Goal: Information Seeking & Learning: Learn about a topic

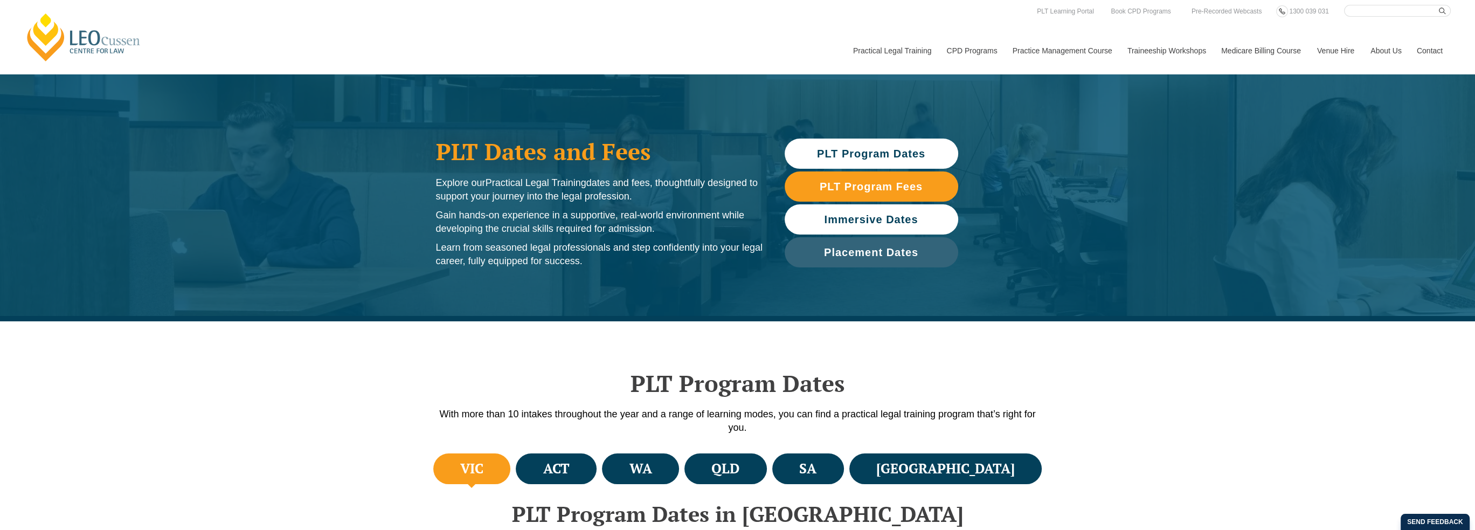
click at [860, 219] on span "Immersive Dates" at bounding box center [871, 219] width 94 height 11
click at [822, 221] on span "Immersive Dates" at bounding box center [871, 219] width 163 height 11
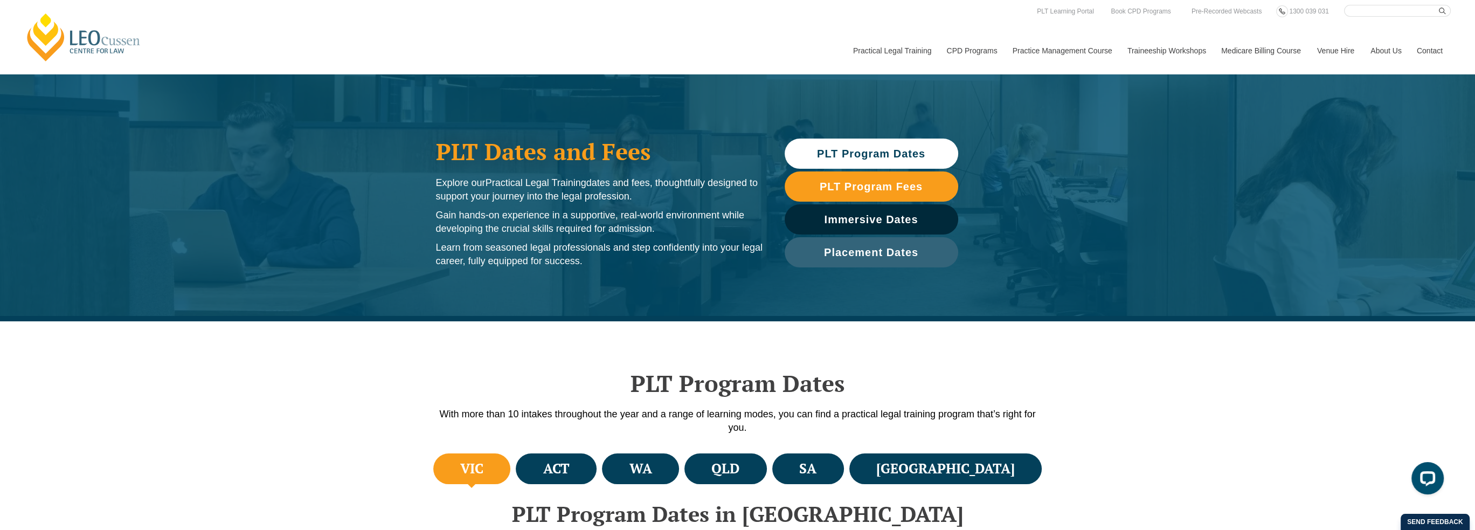
click at [872, 154] on span "PLT Program Dates" at bounding box center [871, 153] width 108 height 11
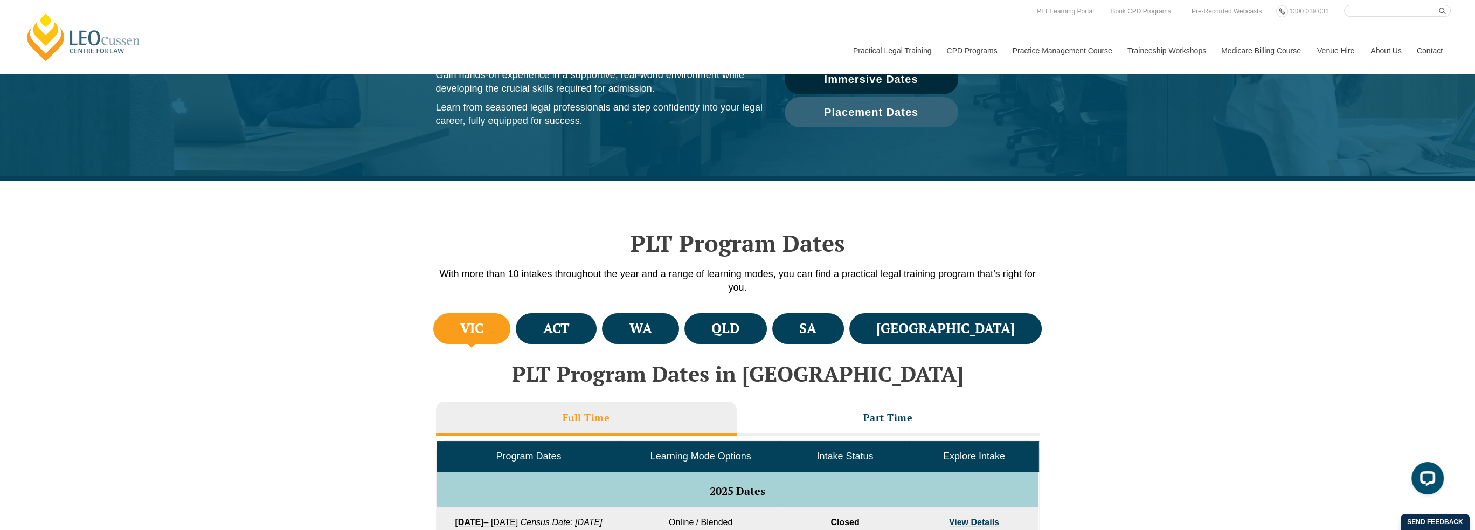
scroll to position [106, 0]
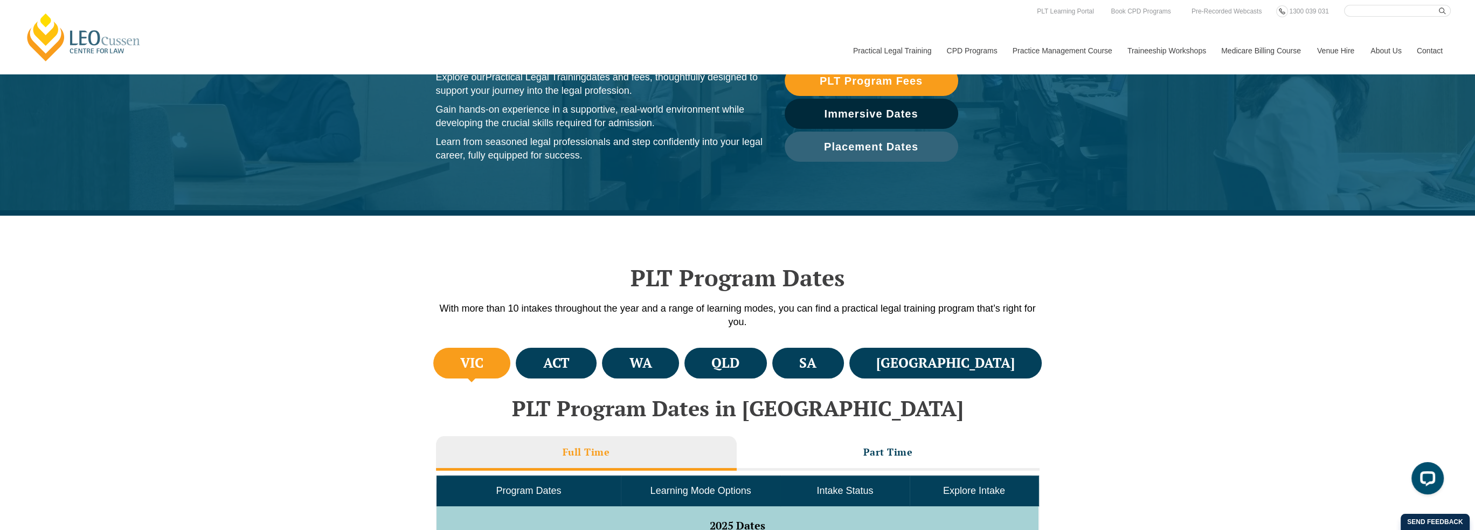
click at [1247, 256] on div "PLT Program Dates With more than 10 intakes throughout the year and a range of …" at bounding box center [737, 280] width 1475 height 129
click at [747, 30] on div "Leo Cussen Centre for Law Search here Practical Legal Training Our Practical Le…" at bounding box center [737, 39] width 1426 height 69
